Goal: Task Accomplishment & Management: Manage account settings

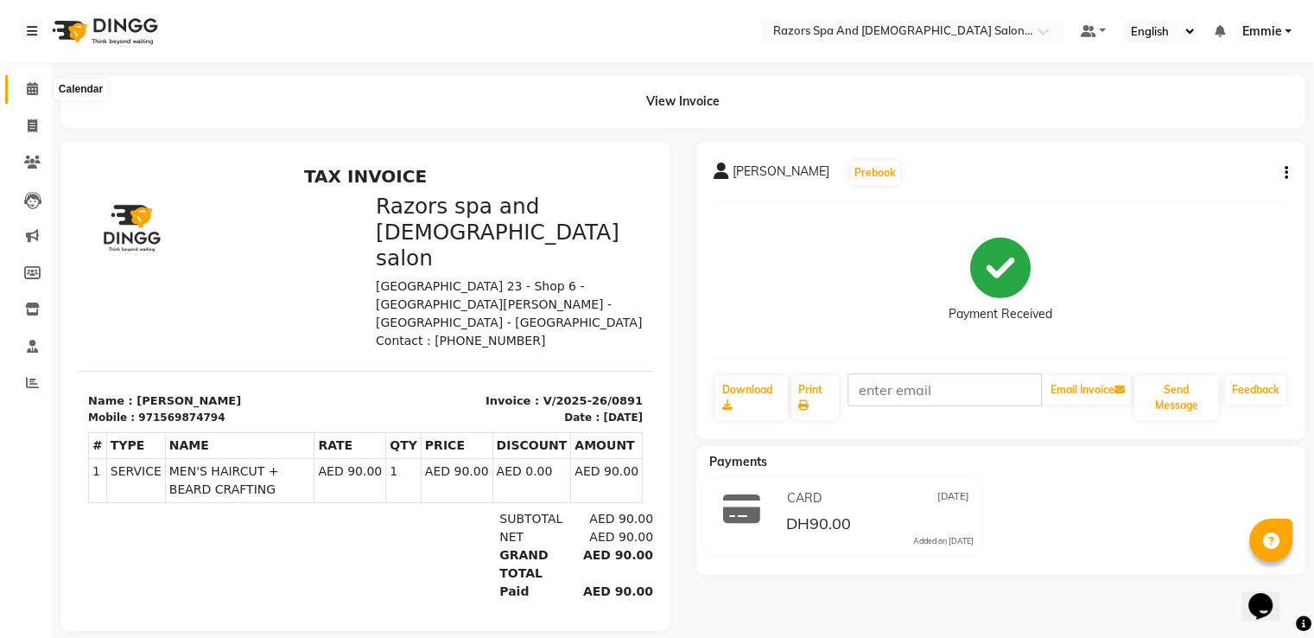
click at [30, 89] on icon at bounding box center [32, 88] width 11 height 13
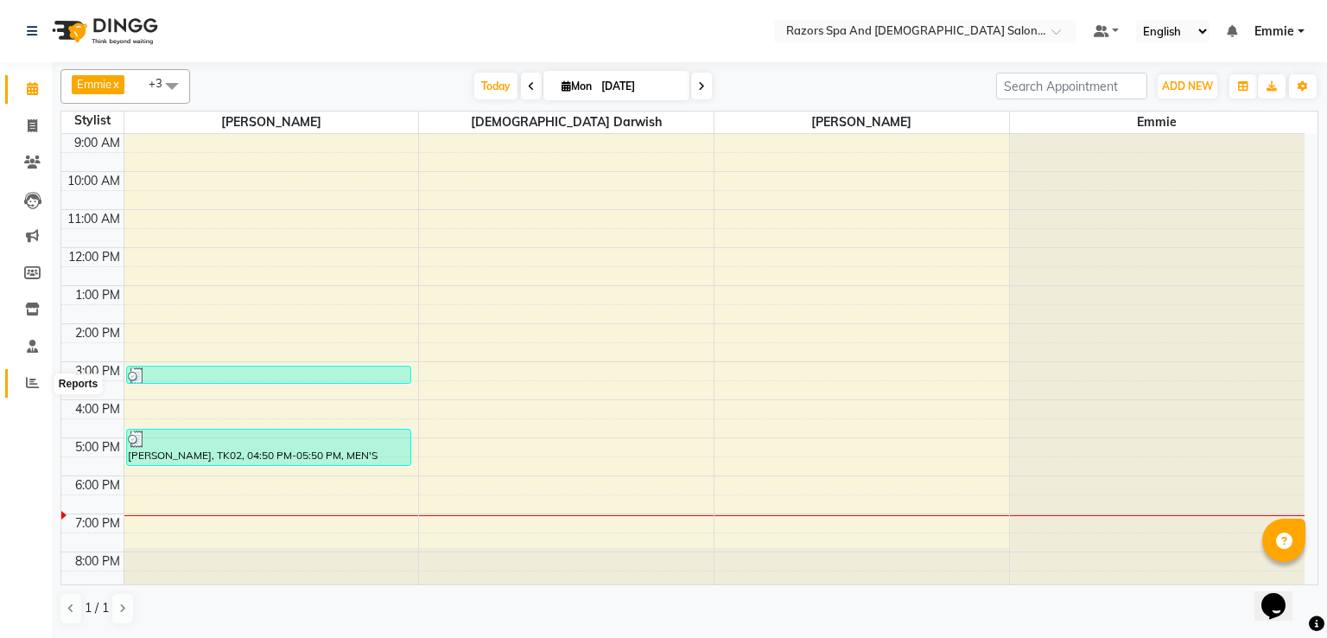
click at [38, 388] on icon at bounding box center [32, 382] width 13 height 13
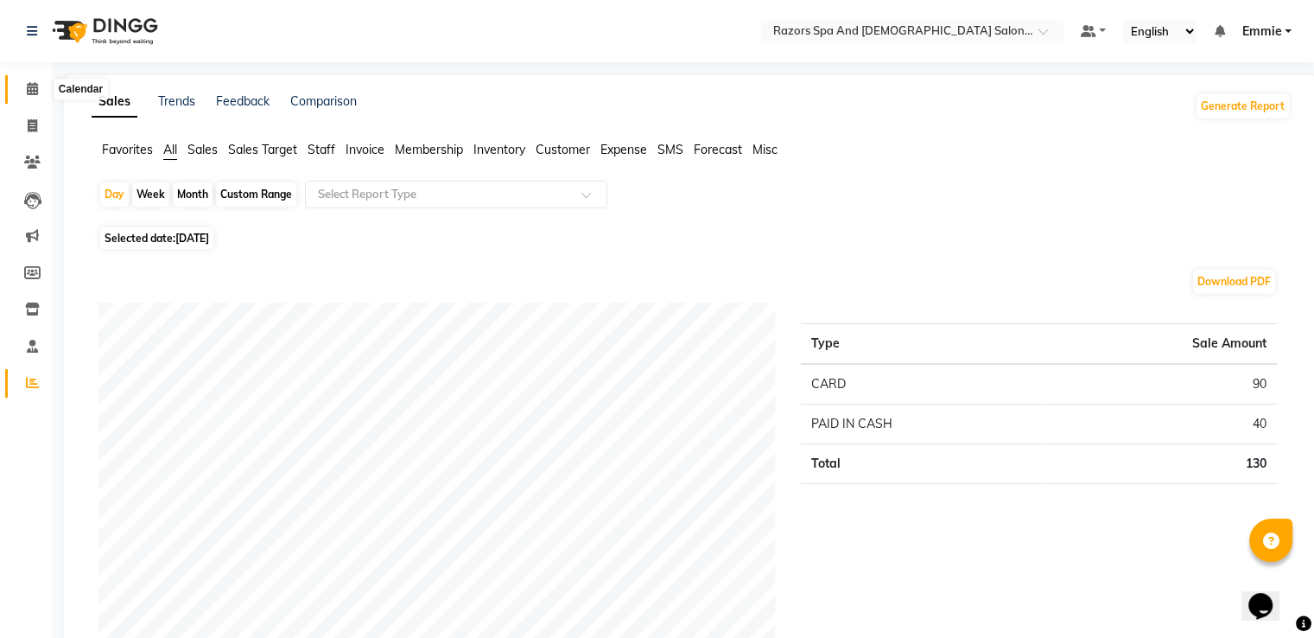
click at [23, 84] on span at bounding box center [32, 90] width 30 height 20
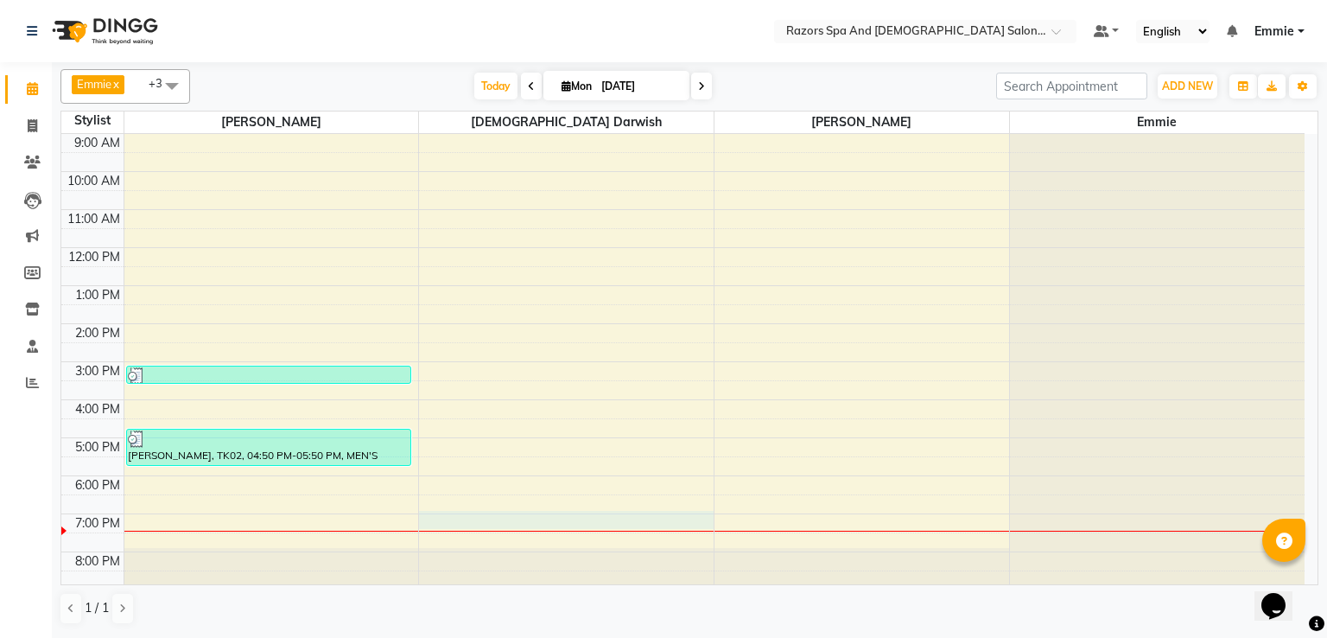
click at [484, 523] on div "9:00 AM 10:00 AM 11:00 AM 12:00 PM 1:00 PM 2:00 PM 3:00 PM 4:00 PM 5:00 PM 6:00…" at bounding box center [683, 418] width 1244 height 569
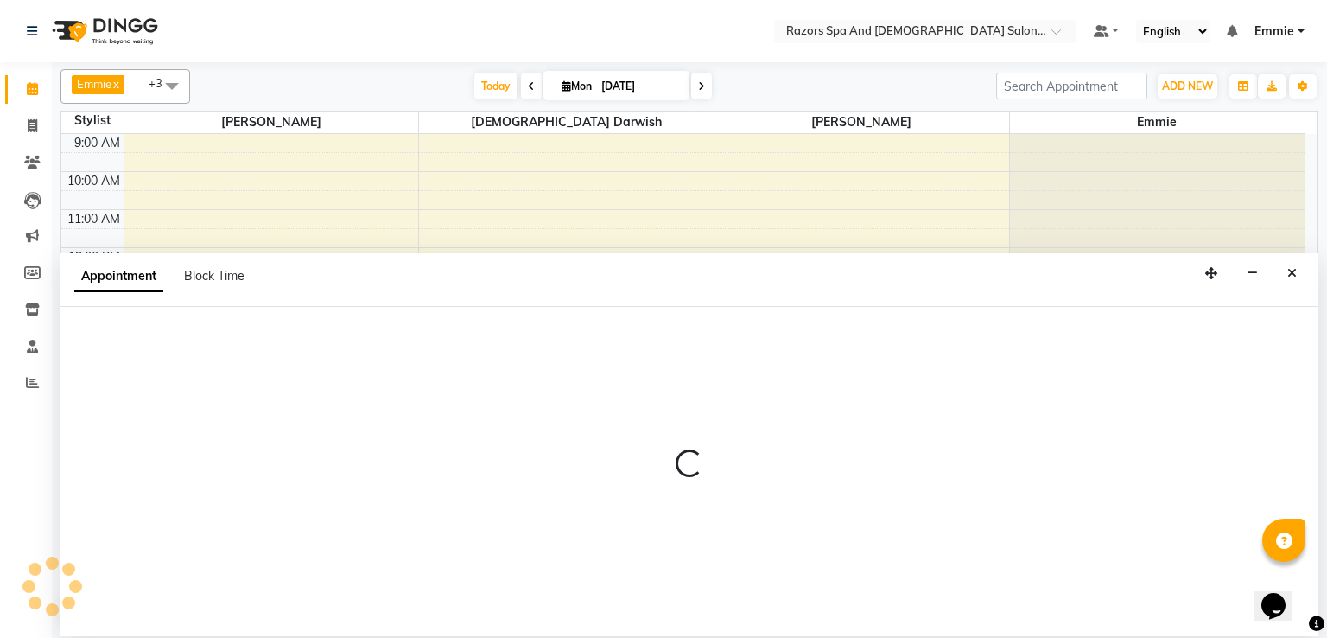
select select "81370"
select select "1140"
select select "tentative"
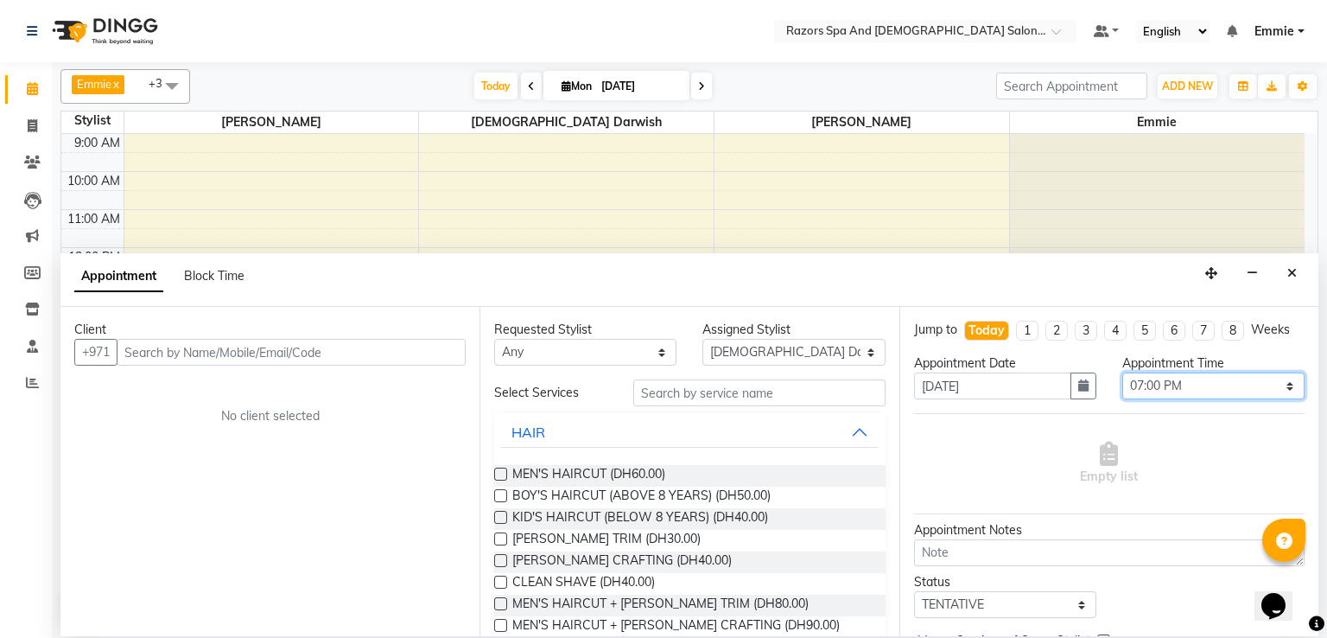
click at [1156, 385] on select "Select 10:00 AM 10:15 AM 10:30 AM 10:45 AM 11:00 AM 11:15 AM 11:30 AM 11:45 AM …" at bounding box center [1214, 385] width 182 height 27
select select "1200"
click at [1123, 372] on select "Select 10:00 AM 10:15 AM 10:30 AM 10:45 AM 11:00 AM 11:15 AM 11:30 AM 11:45 AM …" at bounding box center [1214, 385] width 182 height 27
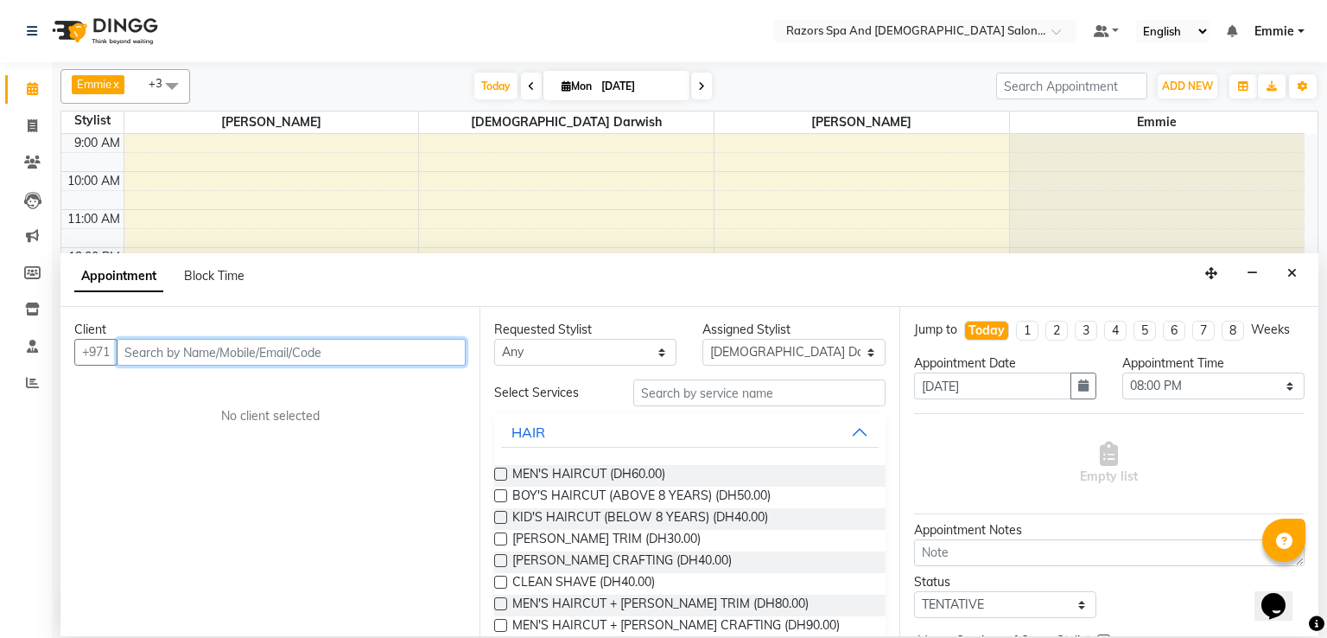
click at [363, 347] on input "text" at bounding box center [291, 352] width 349 height 27
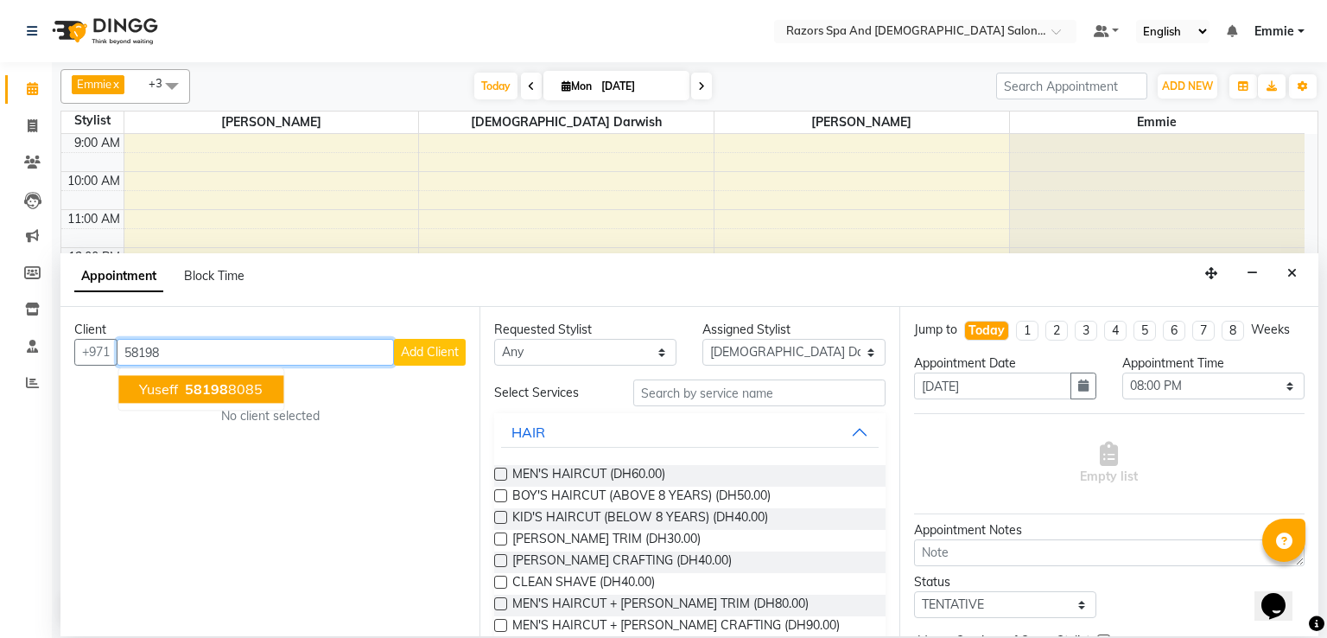
click at [214, 386] on span "58198" at bounding box center [206, 388] width 43 height 17
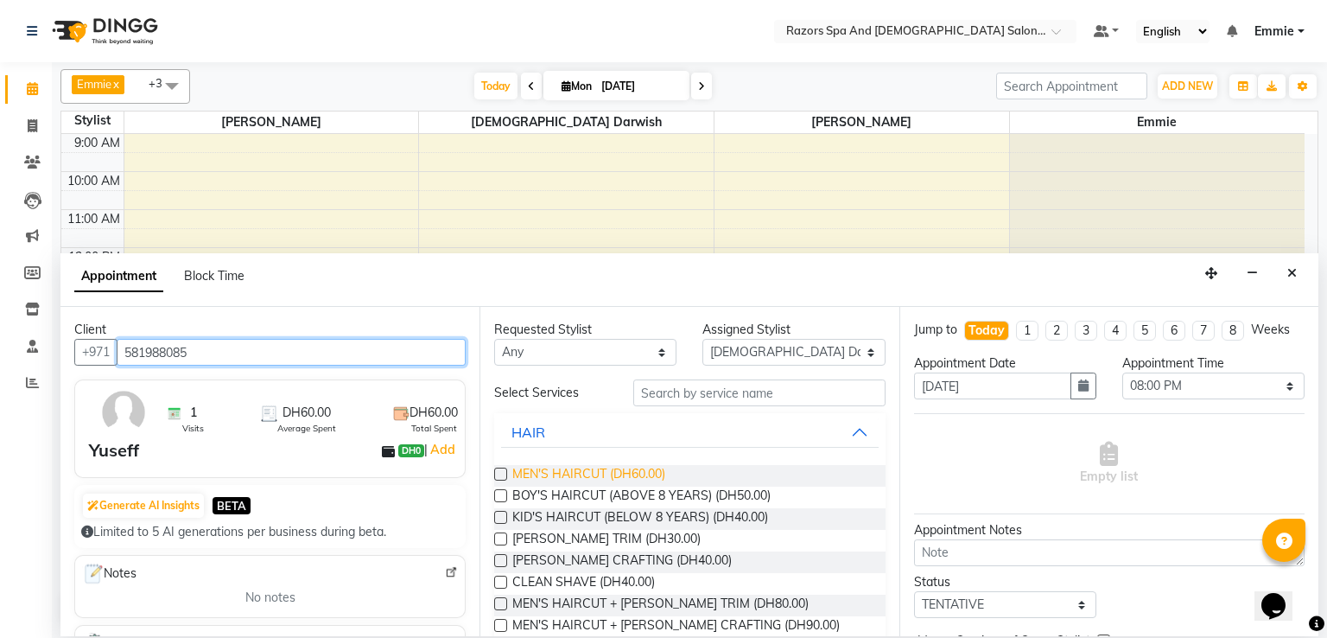
type input "581988085"
click at [664, 477] on span "MEN'S HAIRCUT (DH60.00)" at bounding box center [588, 476] width 153 height 22
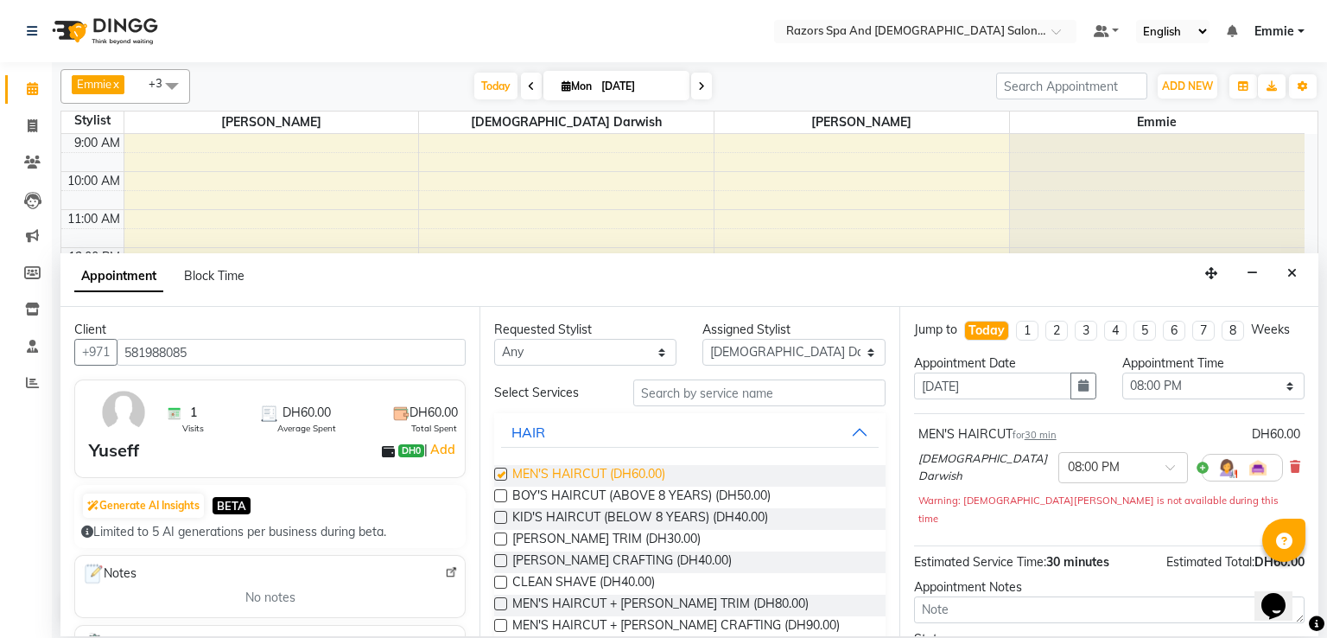
checkbox input "false"
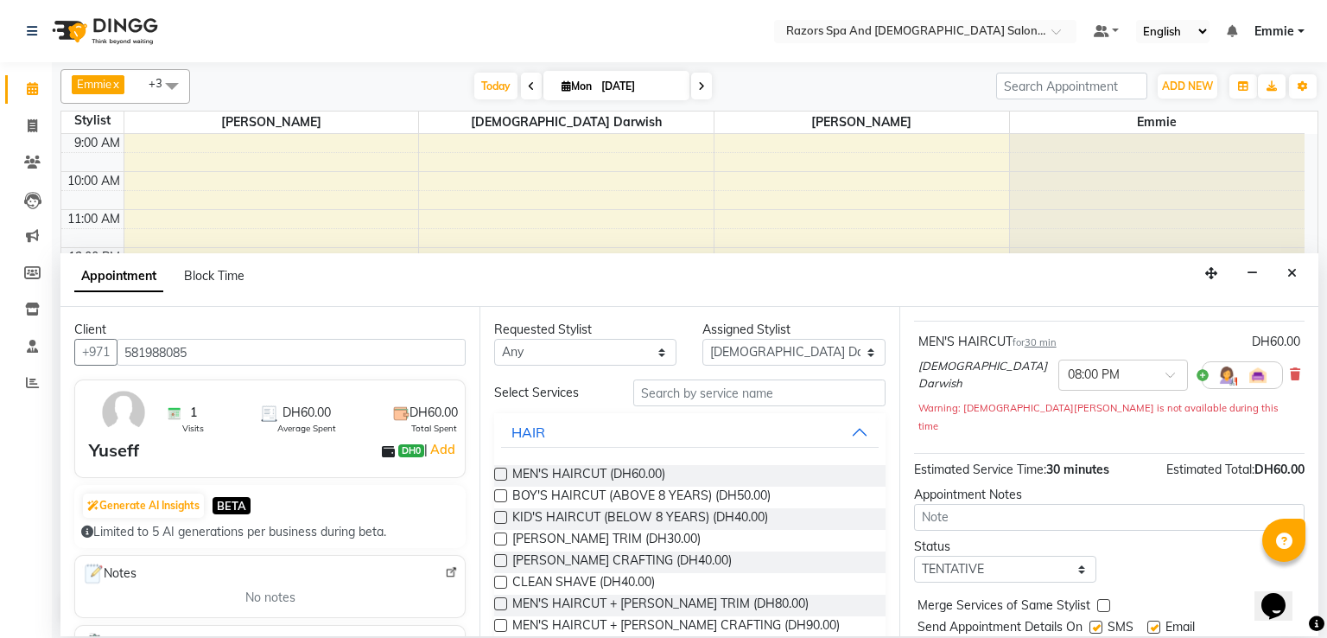
scroll to position [126, 0]
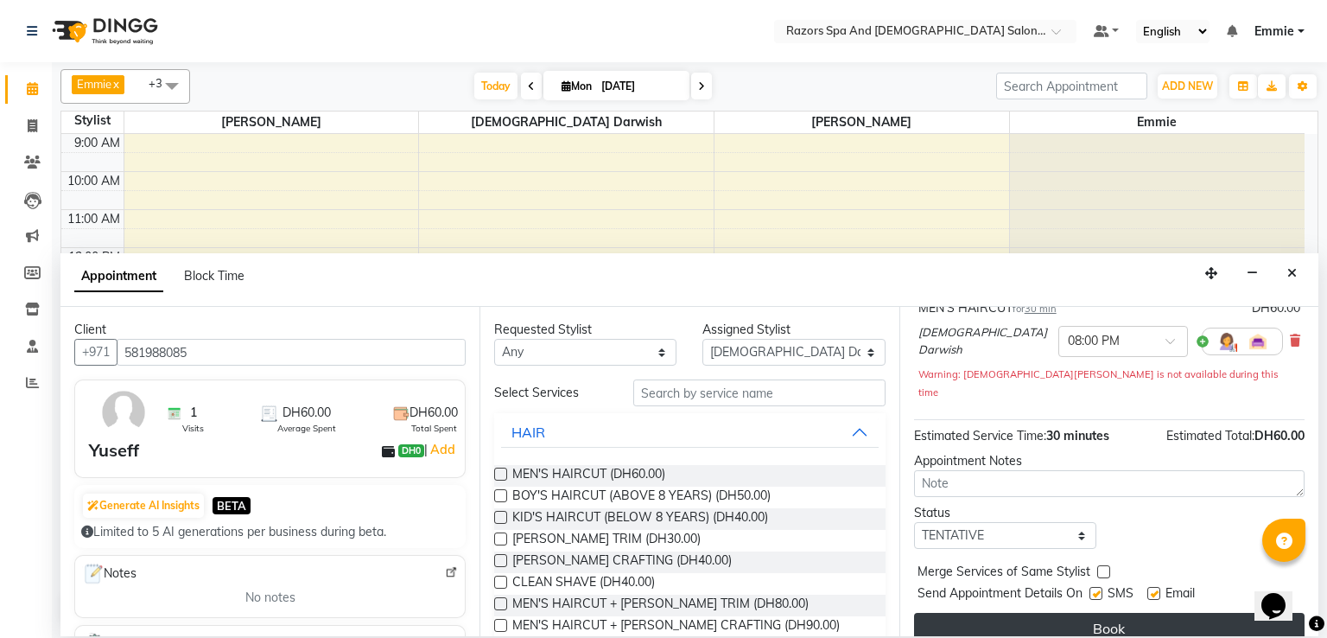
click at [1009, 614] on button "Book" at bounding box center [1109, 628] width 391 height 31
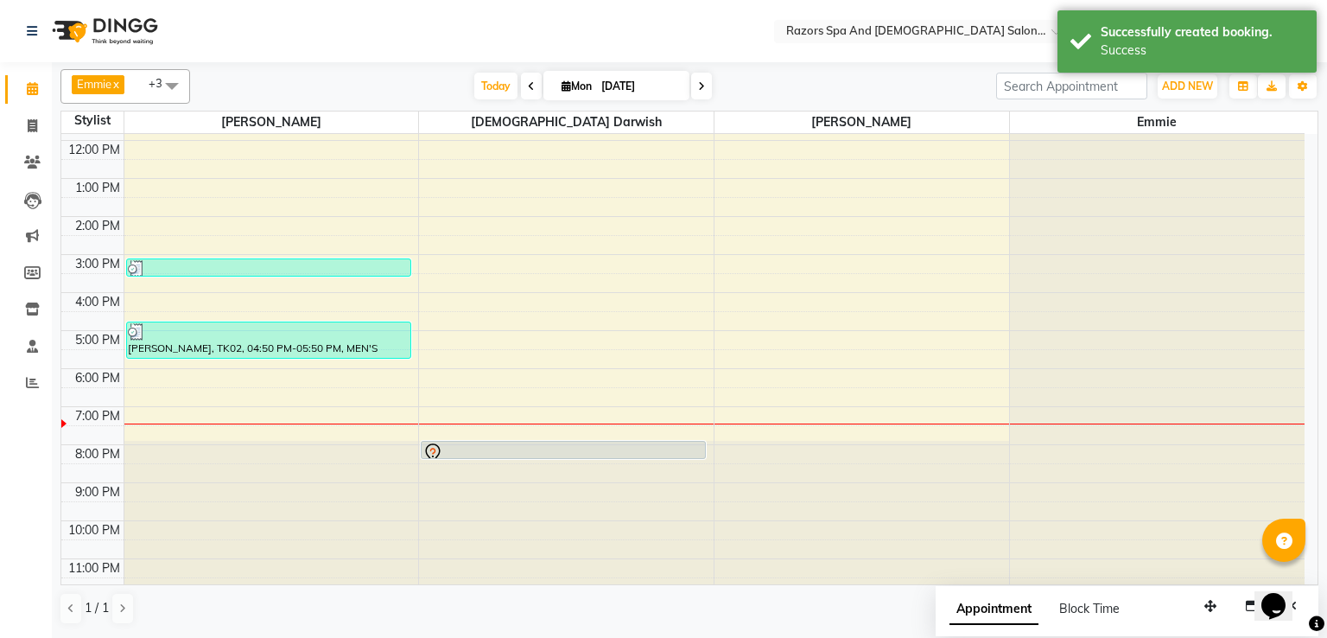
scroll to position [0, 0]
